Goal: Task Accomplishment & Management: Manage account settings

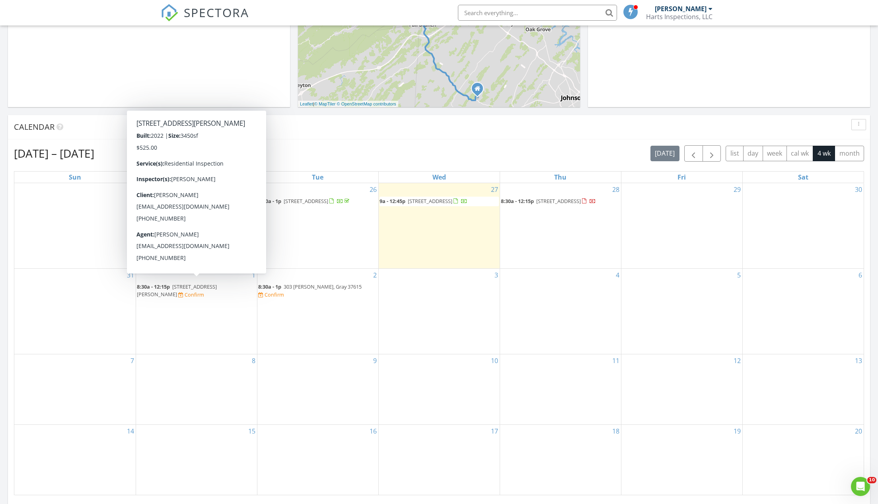
click at [176, 283] on span "1323 Brumit Flds, Johnson City 37615" at bounding box center [177, 290] width 80 height 15
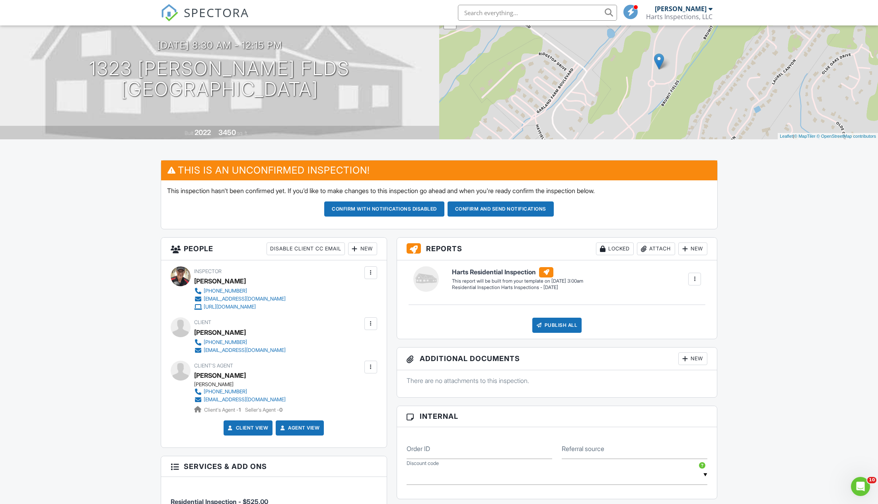
drag, startPoint x: 502, startPoint y: 204, endPoint x: 504, endPoint y: 90, distance: 114.6
click at [505, 90] on div "Dashboard Templates Contacts Metrics Automations Advanced Settings Support Cent…" at bounding box center [439, 465] width 878 height 1027
click at [292, 48] on div at bounding box center [284, 49] width 15 height 15
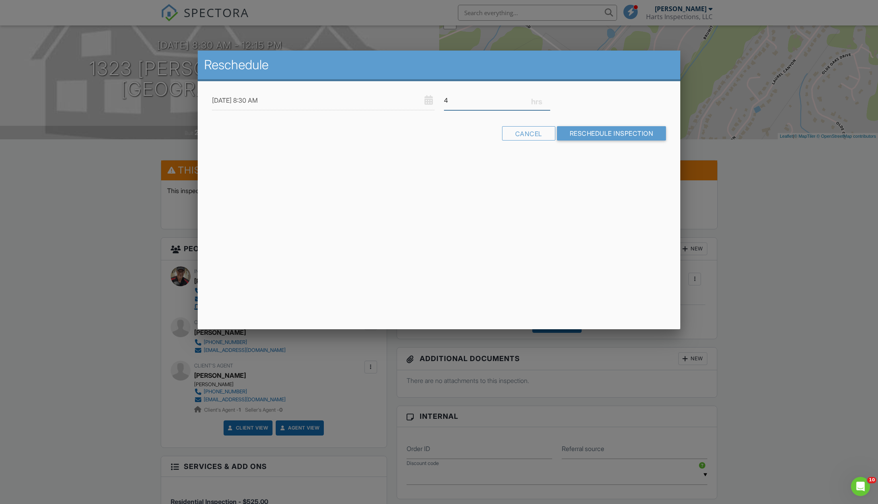
click at [546, 98] on input "4" at bounding box center [497, 100] width 106 height 19
click at [546, 98] on input "4.25" at bounding box center [497, 100] width 106 height 19
click at [546, 98] on input "4.5" at bounding box center [497, 100] width 106 height 19
click at [546, 98] on input "4.75" at bounding box center [497, 100] width 106 height 19
click at [547, 103] on input "4.5" at bounding box center [497, 100] width 106 height 19
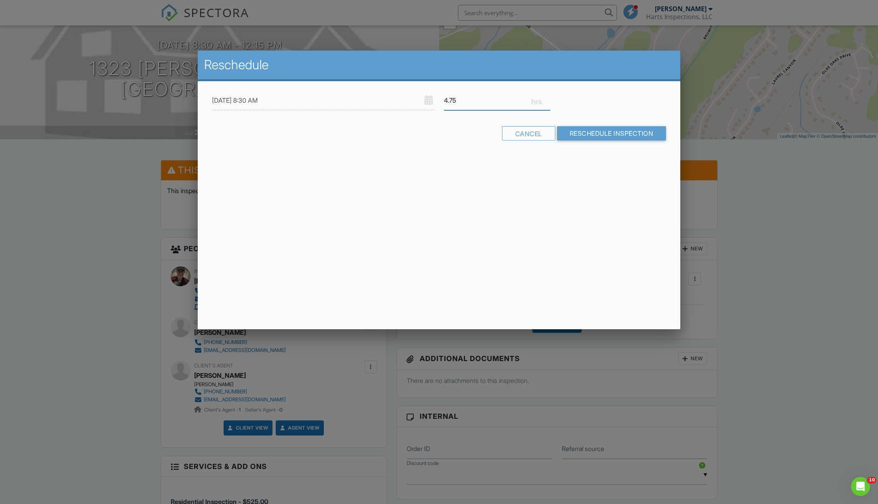
click at [547, 98] on input "4.75" at bounding box center [497, 100] width 106 height 19
type input "5"
click at [547, 98] on input "5" at bounding box center [497, 100] width 106 height 19
click at [583, 130] on input "Reschedule Inspection" at bounding box center [611, 133] width 109 height 14
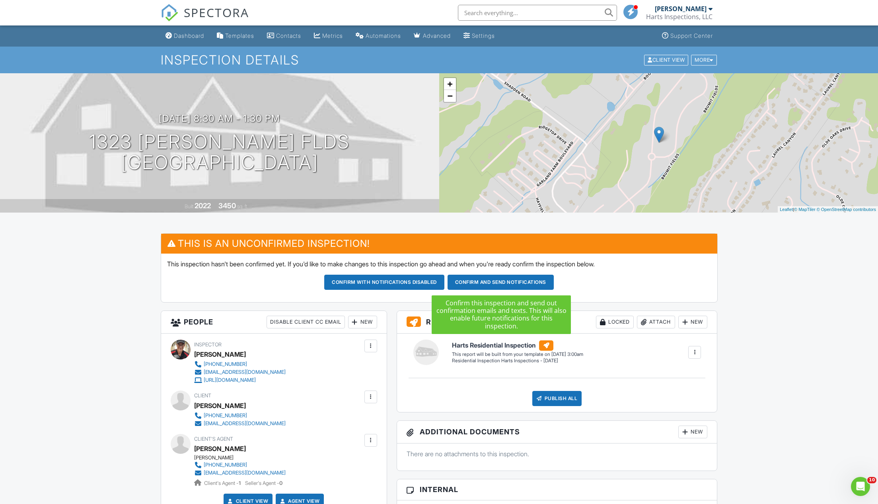
click at [444, 278] on button "Confirm and send notifications" at bounding box center [384, 282] width 120 height 15
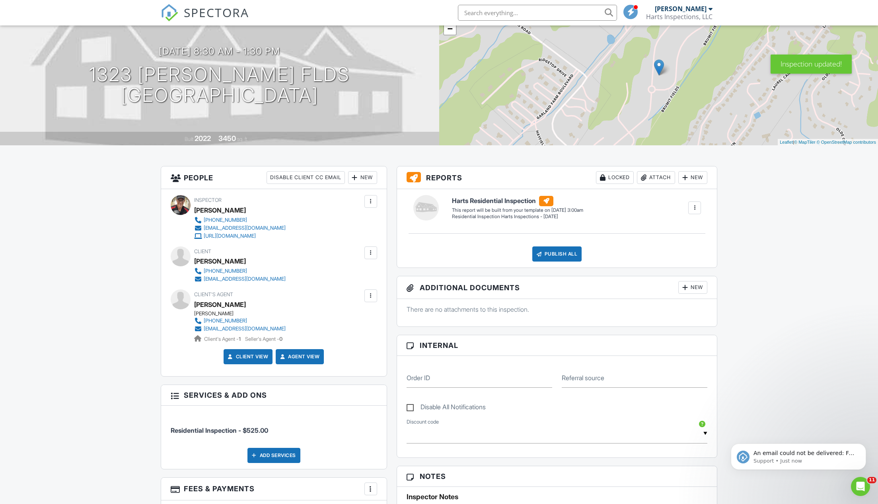
scroll to position [132, 0]
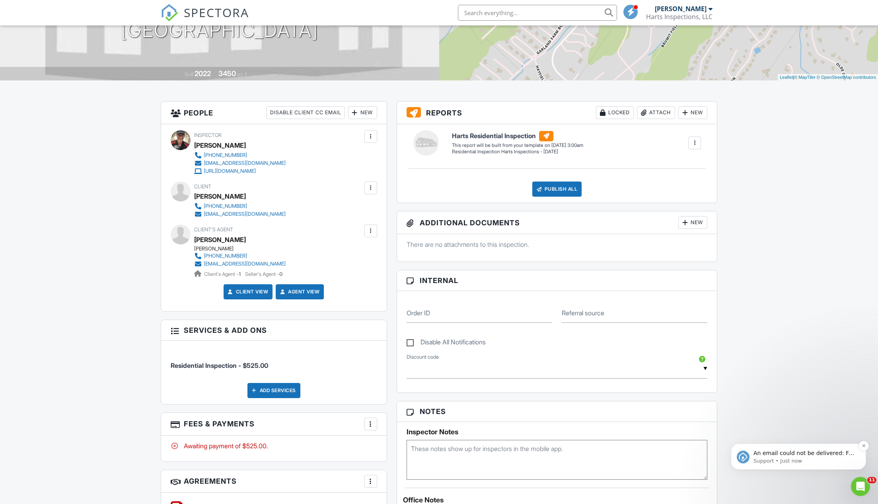
click at [776, 452] on p "An email could not be delivered: For more information, view Why emails don't ge…" at bounding box center [805, 453] width 103 height 8
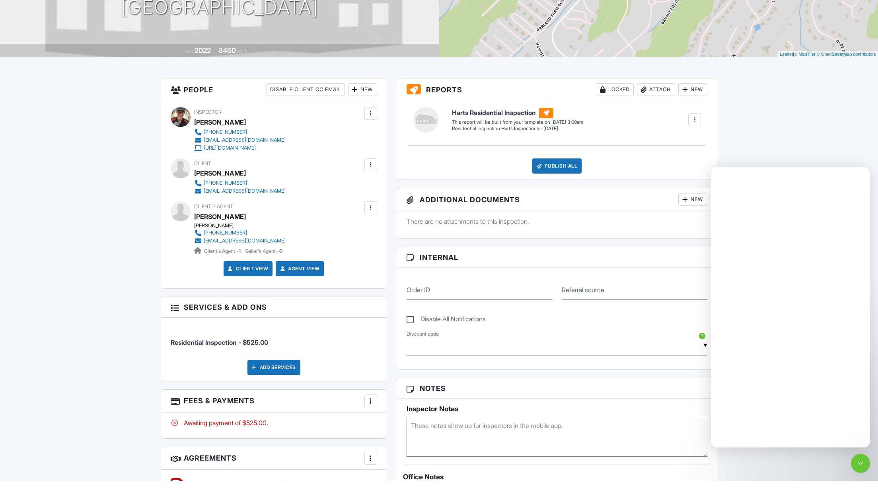
scroll to position [0, 0]
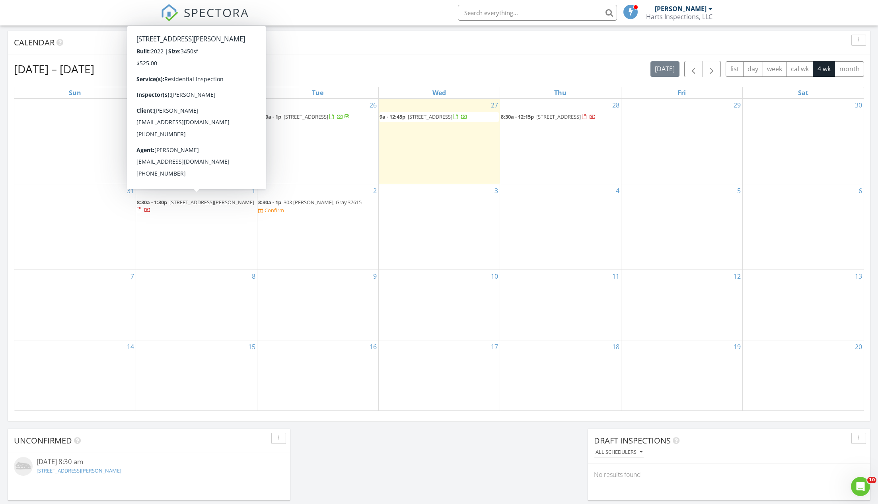
click at [201, 199] on span "1323 Brumit Flds, Johnson City 37615" at bounding box center [211, 202] width 85 height 7
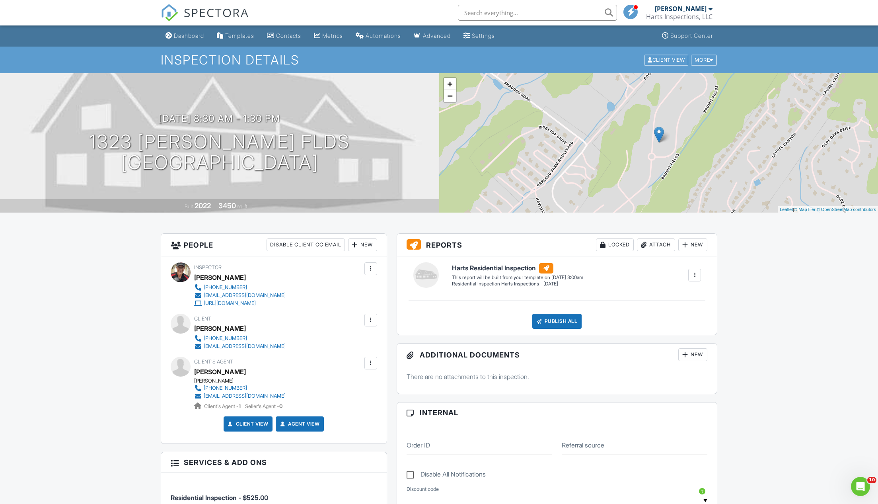
click at [371, 317] on div at bounding box center [371, 320] width 8 height 8
click at [297, 340] on li "Edit" at bounding box center [328, 344] width 89 height 20
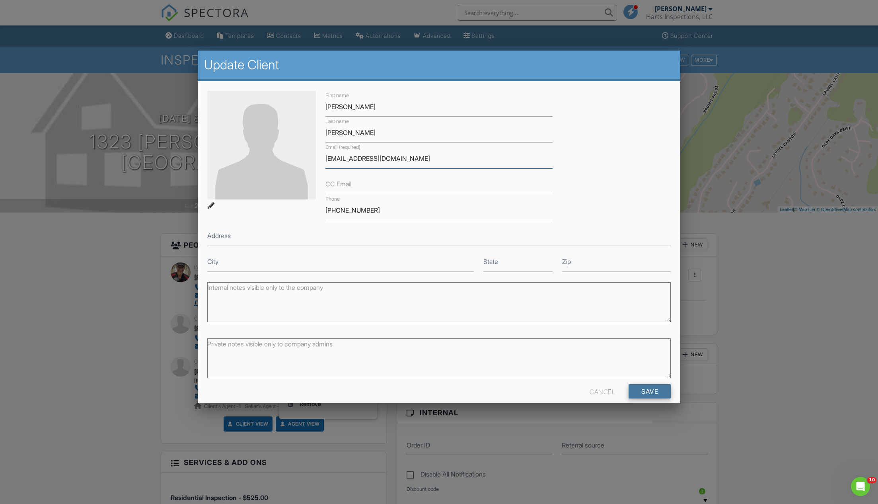
type input "[EMAIL_ADDRESS][DOMAIN_NAME]"
click at [645, 389] on input "Save" at bounding box center [650, 391] width 42 height 14
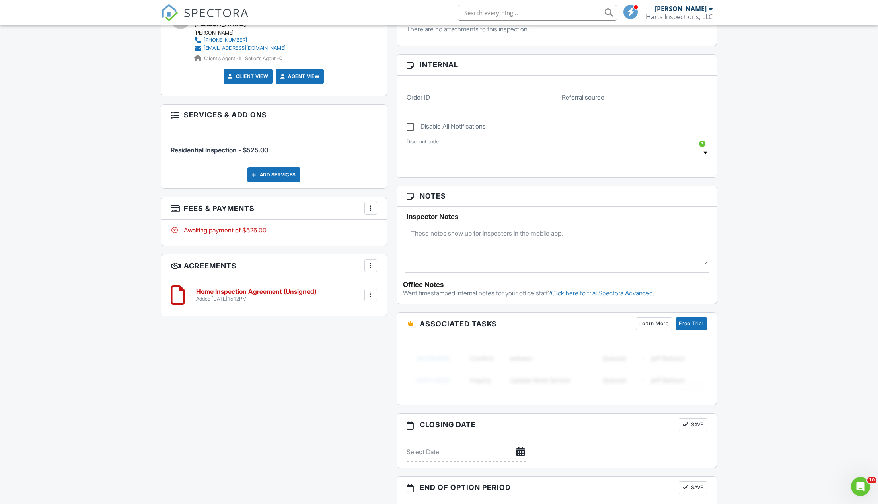
scroll to position [265, 0]
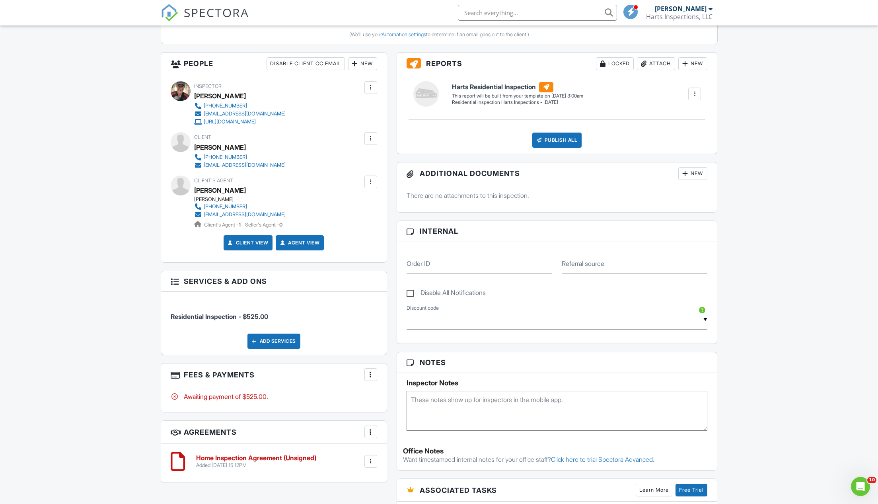
click at [372, 135] on div at bounding box center [371, 138] width 8 height 8
click at [309, 181] on li "Resend Confirmation Email" at bounding box center [328, 183] width 89 height 20
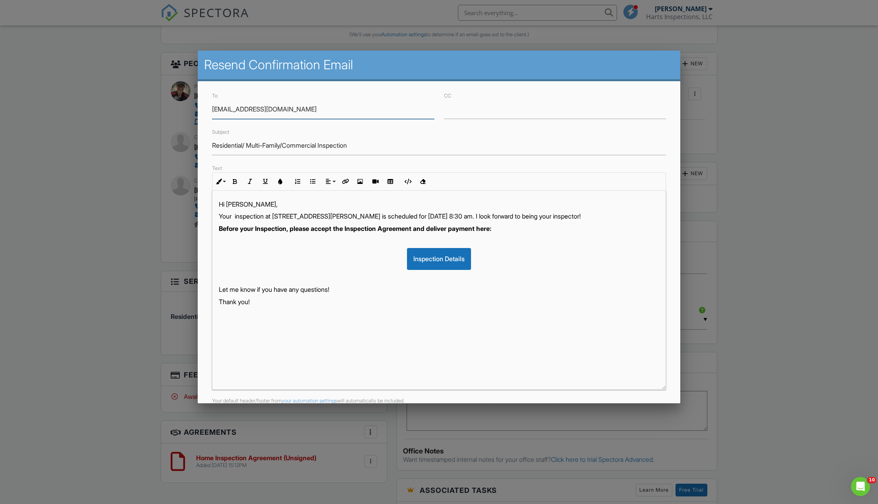
scroll to position [38, 0]
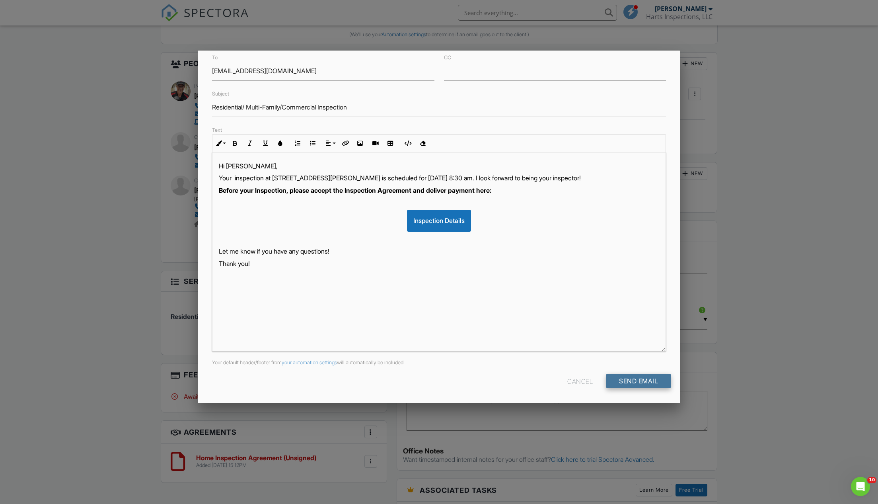
click at [637, 380] on input "Send Email" at bounding box center [638, 381] width 64 height 14
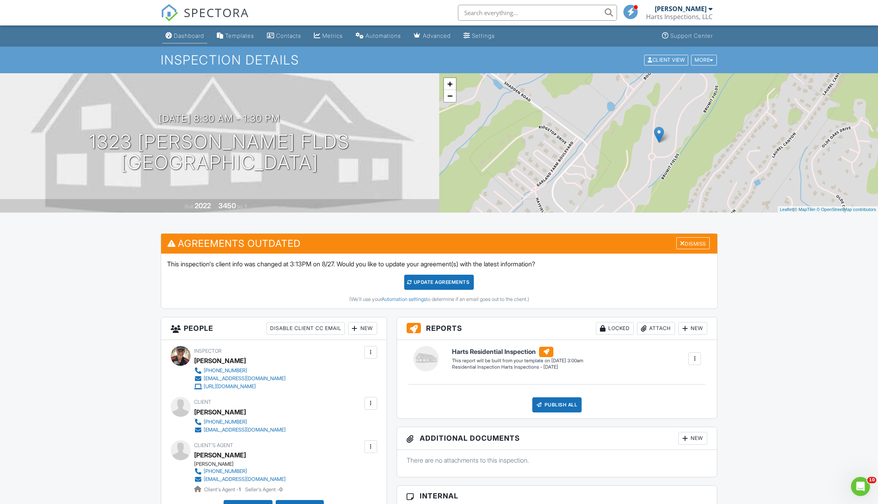
click at [187, 35] on div "Dashboard" at bounding box center [189, 35] width 30 height 7
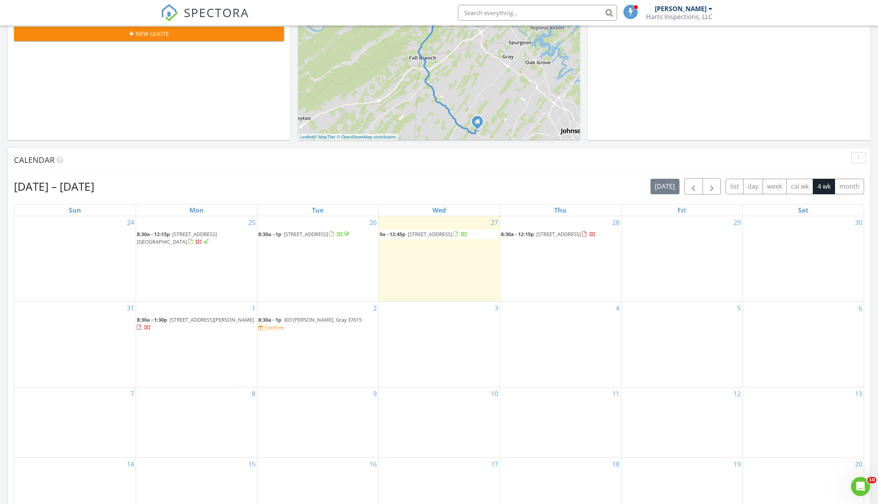
scroll to position [204, 0]
click at [316, 314] on span "303 Piper Glen, Gray 37615" at bounding box center [323, 317] width 78 height 7
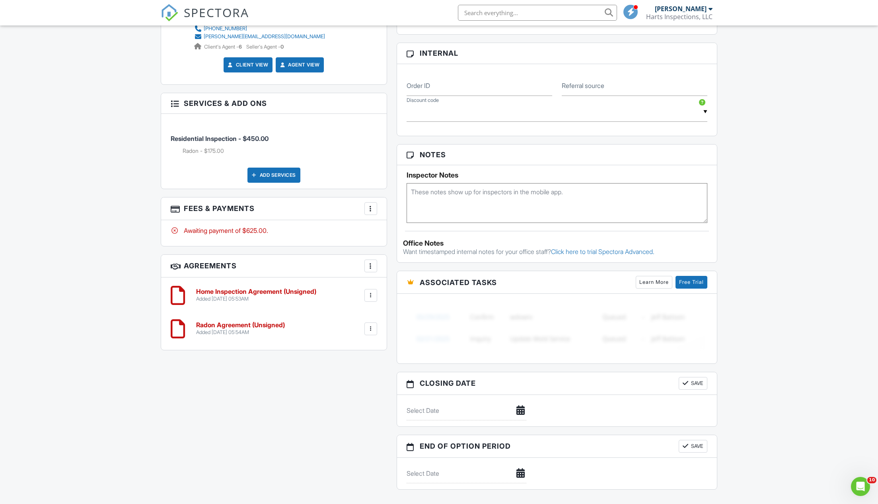
scroll to position [53, 0]
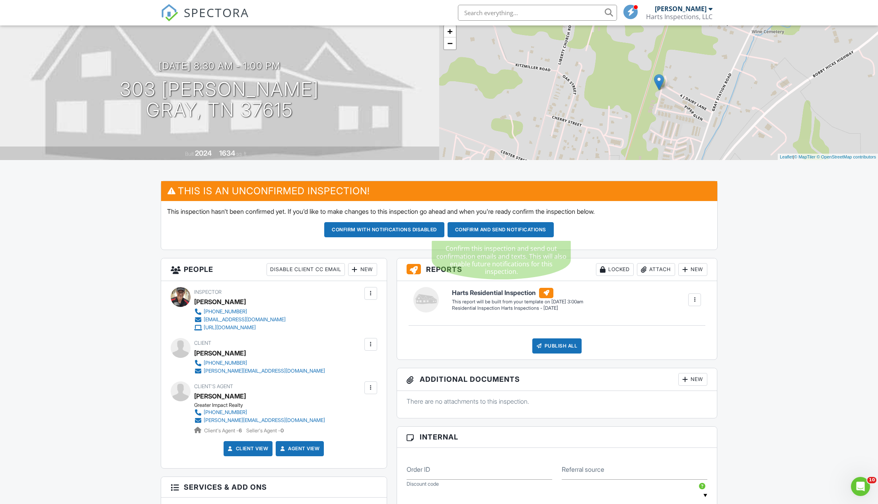
click at [444, 227] on button "Confirm and send notifications" at bounding box center [384, 229] width 120 height 15
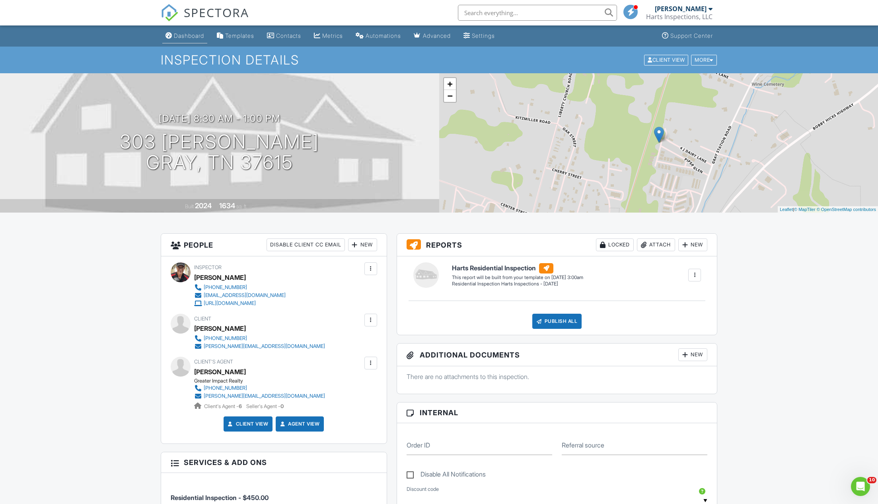
click at [189, 33] on div "Dashboard" at bounding box center [189, 35] width 30 height 7
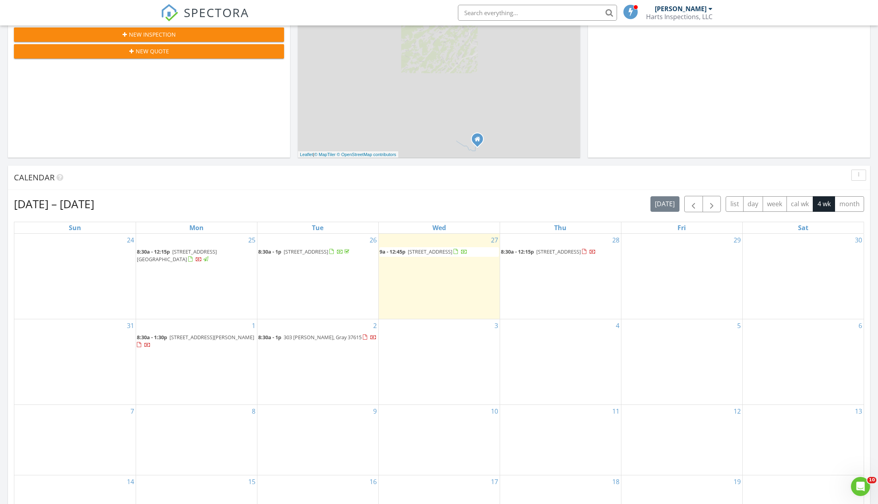
scroll to position [249, 0]
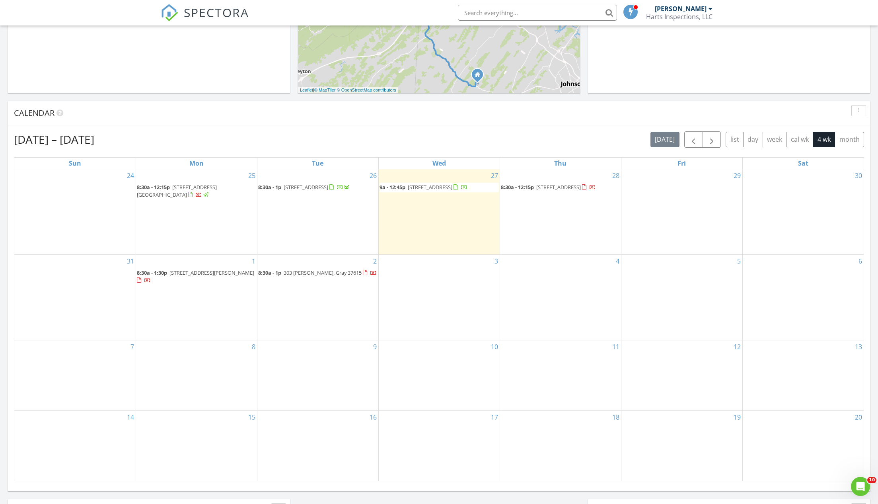
click at [445, 187] on span "417 Old Hickory Cir, Mount Carmel 37645" at bounding box center [430, 186] width 45 height 7
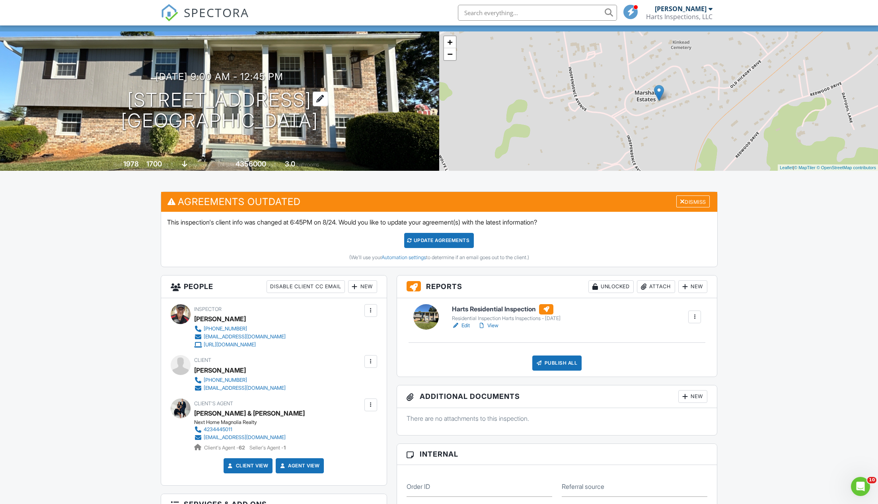
scroll to position [42, 0]
click at [466, 325] on link "Edit" at bounding box center [461, 325] width 18 height 8
